Goal: Task Accomplishment & Management: Use online tool/utility

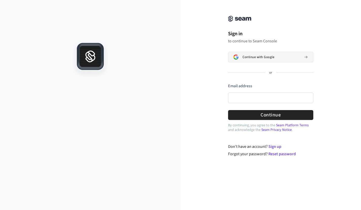
click at [264, 57] on span "Continue with Google" at bounding box center [259, 57] width 32 height 4
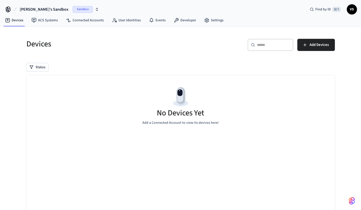
click at [73, 9] on span "Sandbox" at bounding box center [83, 9] width 20 height 7
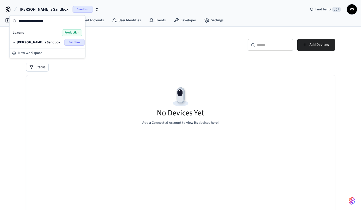
click at [69, 33] on span "Production" at bounding box center [72, 32] width 20 height 7
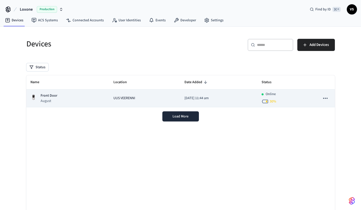
click at [196, 97] on p "2025/09/25 at 11:44 am" at bounding box center [219, 98] width 69 height 5
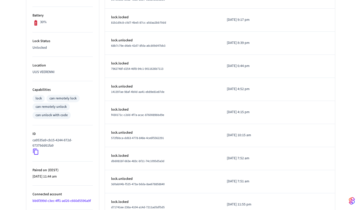
scroll to position [147, 0]
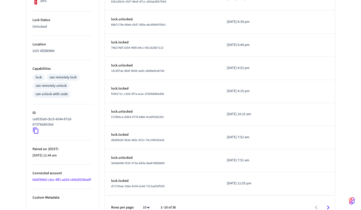
click at [34, 132] on icon at bounding box center [36, 130] width 7 height 7
click at [36, 131] on icon at bounding box center [36, 130] width 7 height 7
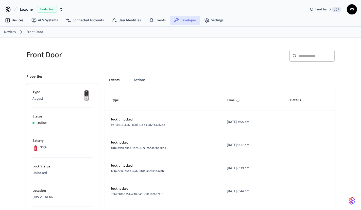
scroll to position [0, 0]
click at [181, 20] on link "Developer" at bounding box center [185, 20] width 30 height 9
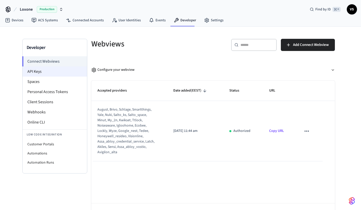
click at [38, 71] on li "API Keys" at bounding box center [55, 72] width 65 height 10
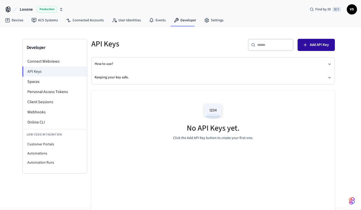
click at [308, 43] on icon "button" at bounding box center [305, 44] width 5 height 5
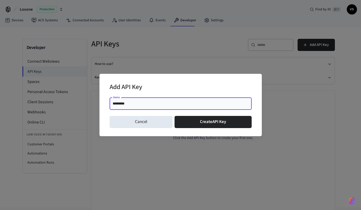
type input "**********"
click at [213, 122] on button "Create API Key" at bounding box center [213, 122] width 77 height 12
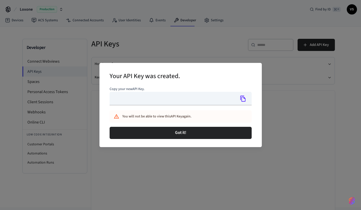
type input "**********"
click at [243, 100] on icon "Copy" at bounding box center [243, 98] width 7 height 7
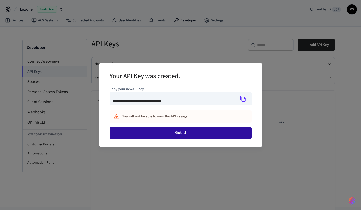
click at [176, 130] on button "Got it!" at bounding box center [181, 133] width 142 height 12
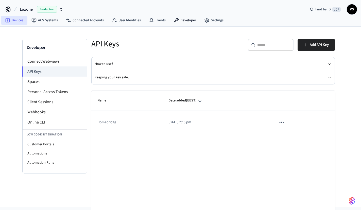
click at [15, 21] on link "Devices" at bounding box center [14, 20] width 26 height 9
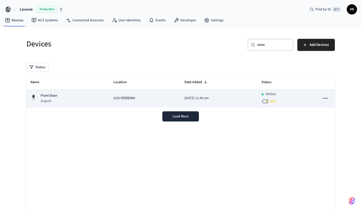
click at [125, 101] on td "UUS VEERENNI" at bounding box center [144, 99] width 71 height 18
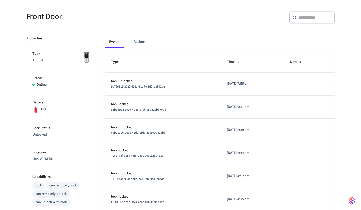
scroll to position [39, 0]
